Goal: Task Accomplishment & Management: Manage account settings

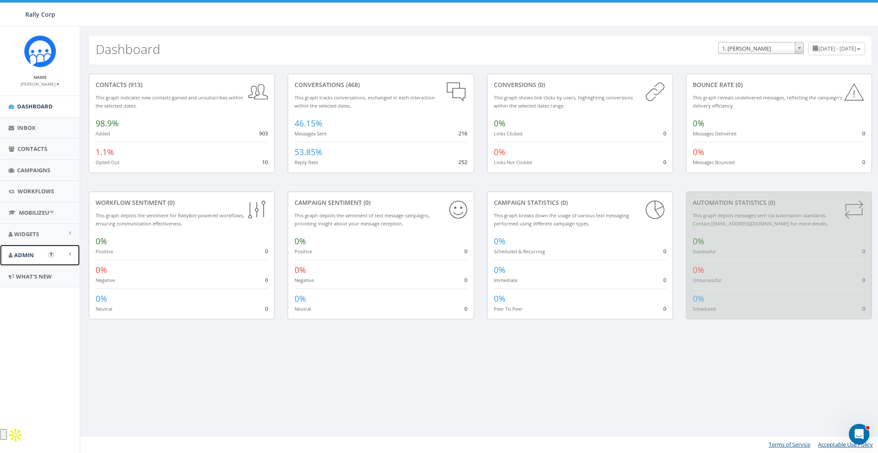
click at [22, 252] on span "Admin" at bounding box center [24, 255] width 20 height 8
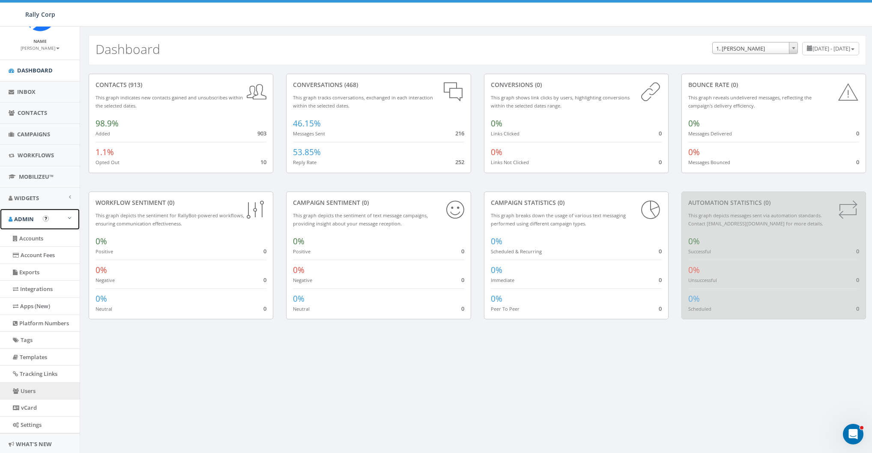
scroll to position [40, 0]
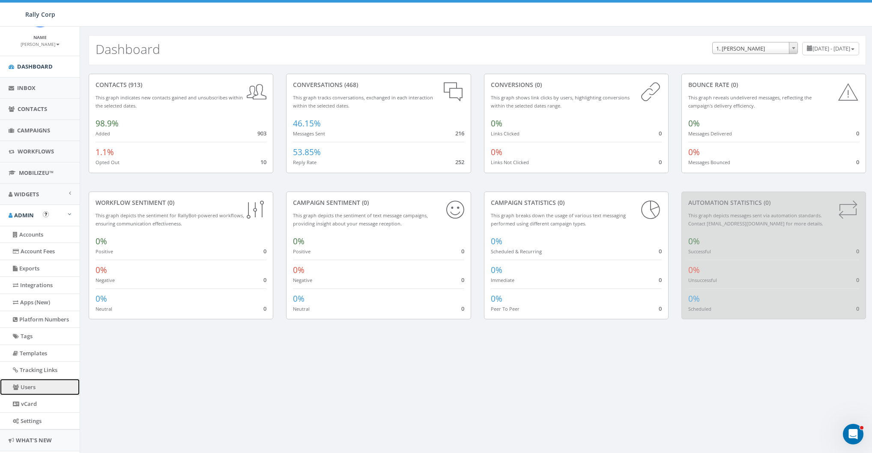
click at [31, 318] on link "Users" at bounding box center [40, 387] width 80 height 17
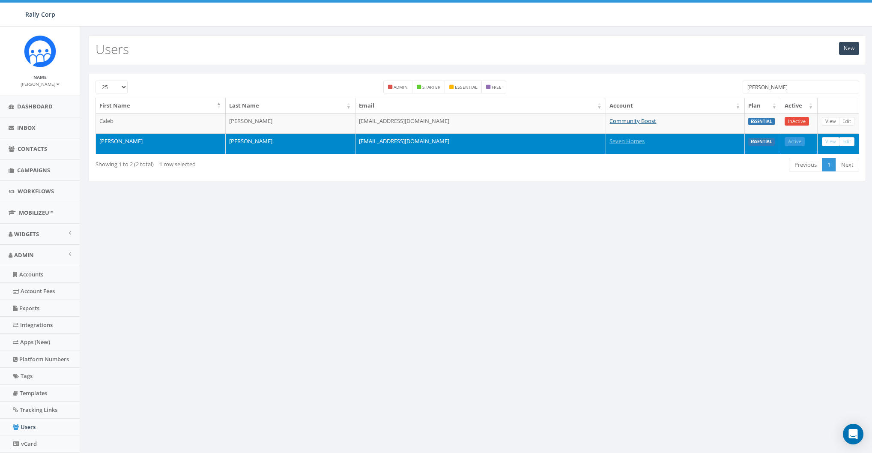
click at [776, 88] on input "neil" at bounding box center [801, 87] width 117 height 13
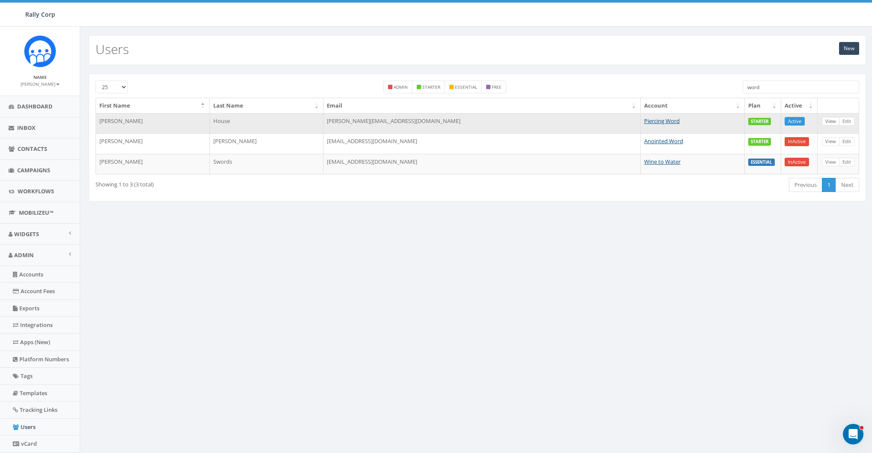
type input "word"
click at [827, 120] on link "View" at bounding box center [831, 121] width 18 height 9
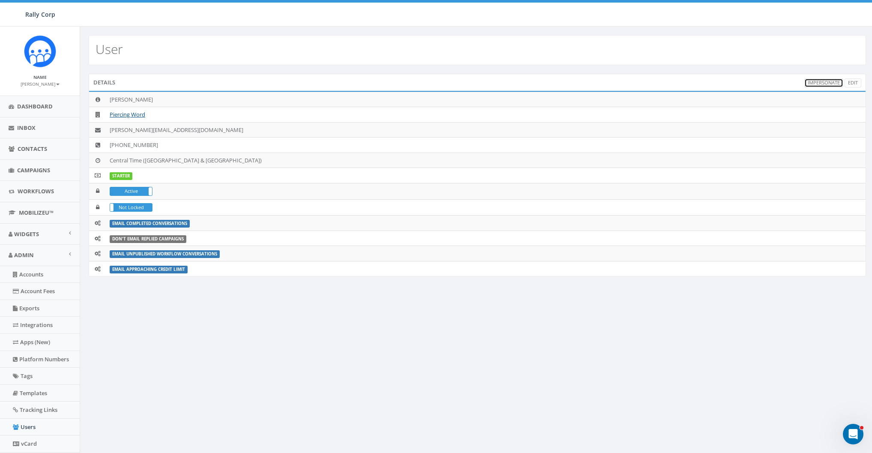
click at [825, 81] on link "Impersonate" at bounding box center [824, 82] width 39 height 9
